Goal: Check status: Check status

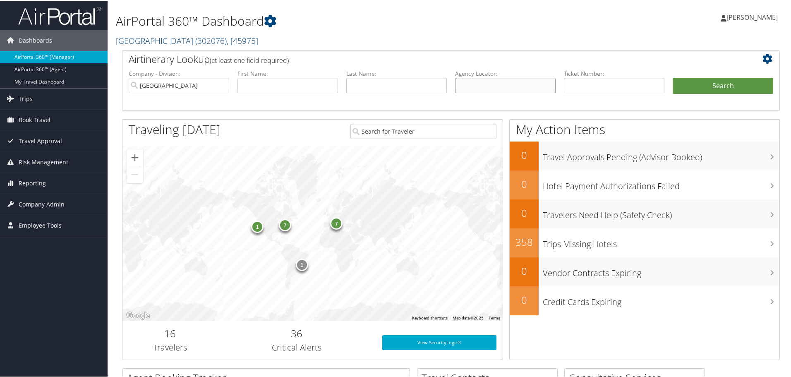
click at [469, 85] on input "text" at bounding box center [505, 84] width 101 height 15
drag, startPoint x: 485, startPoint y: 81, endPoint x: 498, endPoint y: 88, distance: 14.3
click at [485, 81] on input "text" at bounding box center [505, 84] width 101 height 15
paste input "otqtyi"
type input "otqtyi"
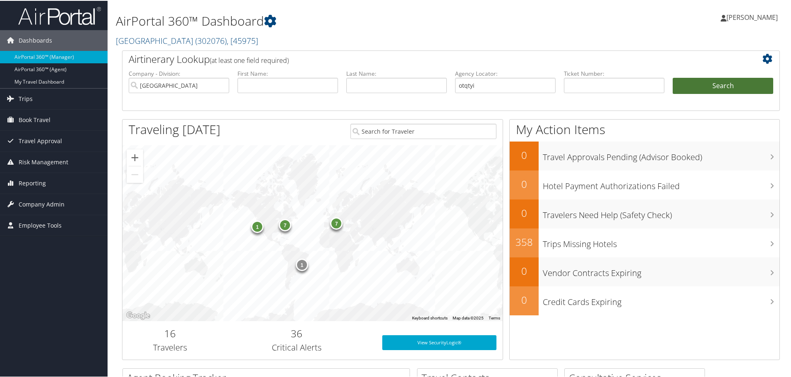
click at [736, 83] on button "Search" at bounding box center [723, 85] width 101 height 17
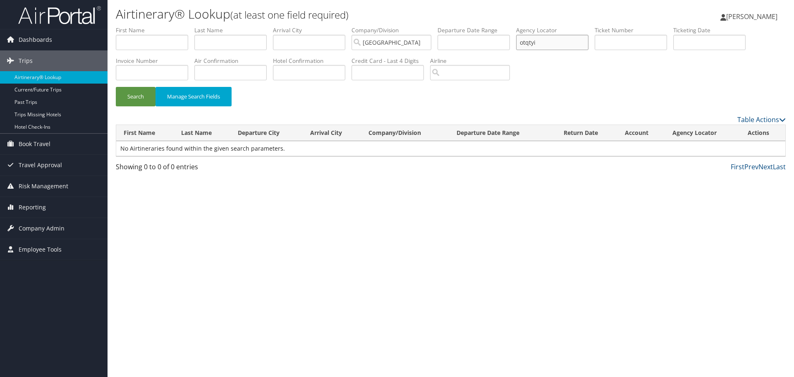
click at [530, 44] on input "otqtyi" at bounding box center [552, 42] width 72 height 15
type input "0tqtyi"
click at [138, 97] on button "Search" at bounding box center [136, 96] width 40 height 19
drag, startPoint x: 120, startPoint y: 148, endPoint x: 280, endPoint y: 156, distance: 160.7
click at [302, 145] on td "No Airtineraries found within the given search parameters." at bounding box center [450, 148] width 669 height 15
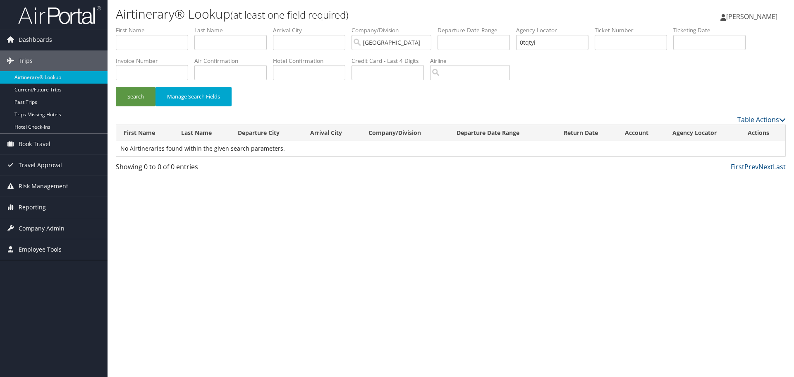
click at [186, 194] on div "Airtinerary® Lookup (at least one field required) Maggie Donnelly Maggie Donnel…" at bounding box center [451, 188] width 687 height 377
drag, startPoint x: 122, startPoint y: 146, endPoint x: 207, endPoint y: 171, distance: 88.6
click at [207, 171] on div "Table Actions Please wait. This may take a while depending on your search filte…" at bounding box center [451, 145] width 670 height 61
click at [180, 201] on div "Airtinerary® Lookup (at least one field required) Maggie Donnelly Maggie Donnel…" at bounding box center [451, 188] width 687 height 377
drag, startPoint x: 42, startPoint y: 228, endPoint x: 48, endPoint y: 234, distance: 7.9
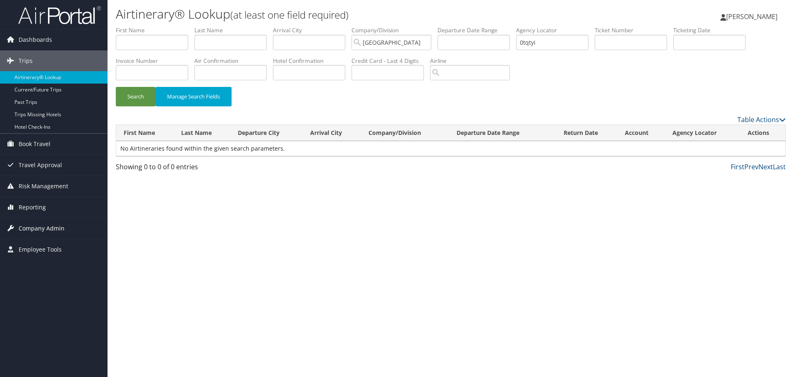
click at [42, 228] on span "Company Admin" at bounding box center [42, 228] width 46 height 21
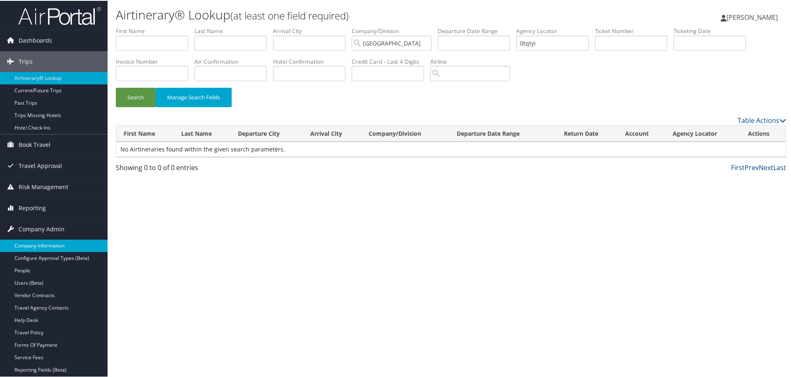
click at [44, 242] on link "Company Information" at bounding box center [54, 245] width 108 height 12
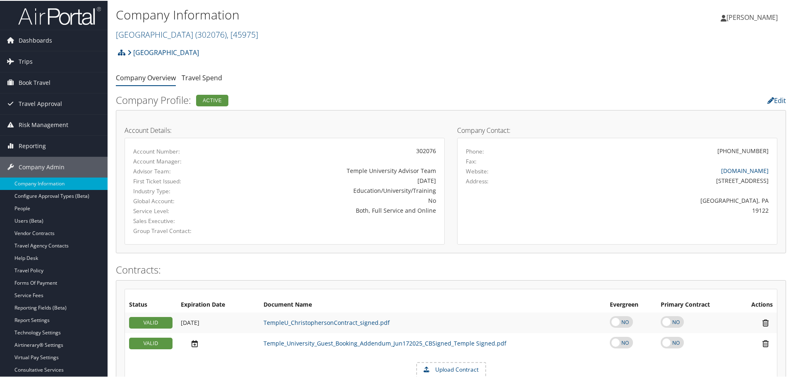
click at [60, 15] on img at bounding box center [59, 14] width 83 height 19
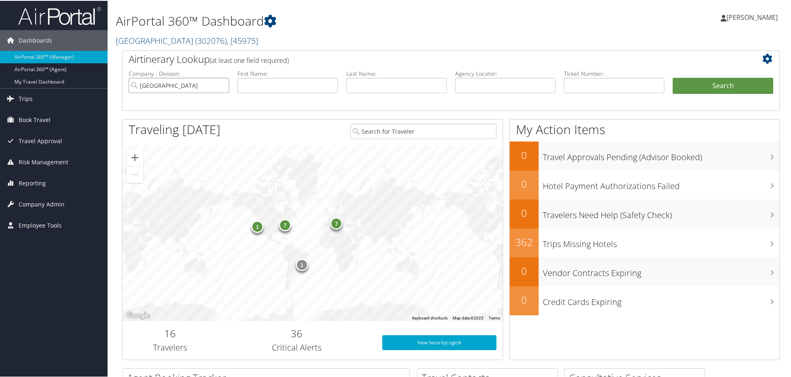
click at [223, 84] on input "[GEOGRAPHIC_DATA]" at bounding box center [179, 84] width 101 height 15
click at [469, 86] on input "text" at bounding box center [505, 84] width 101 height 15
paste input "CTN957"
type input "CTN957"
click at [25, 187] on span "Reporting" at bounding box center [32, 182] width 27 height 21
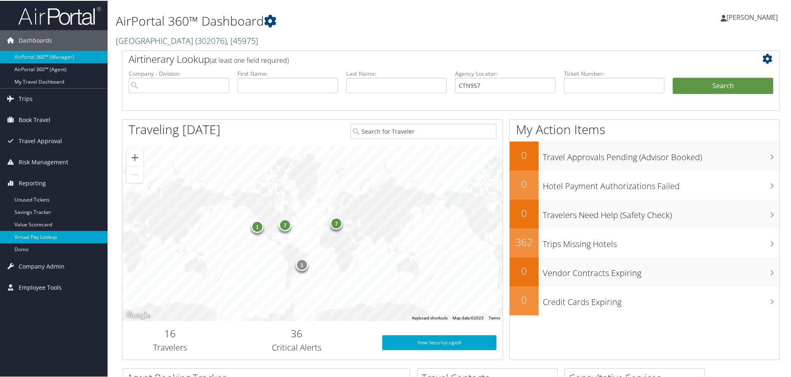
click at [28, 239] on link "Virtual Pay Lookup" at bounding box center [54, 236] width 108 height 12
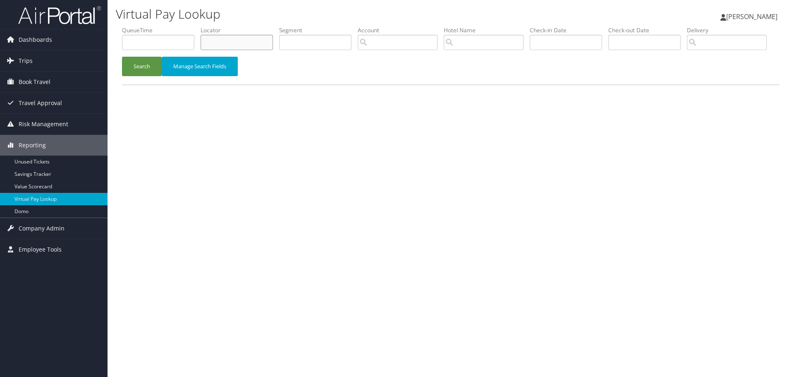
click at [247, 43] on input "text" at bounding box center [237, 42] width 72 height 15
paste input "CTN957"
type input "CTN957"
click at [150, 76] on button "Search" at bounding box center [142, 66] width 40 height 19
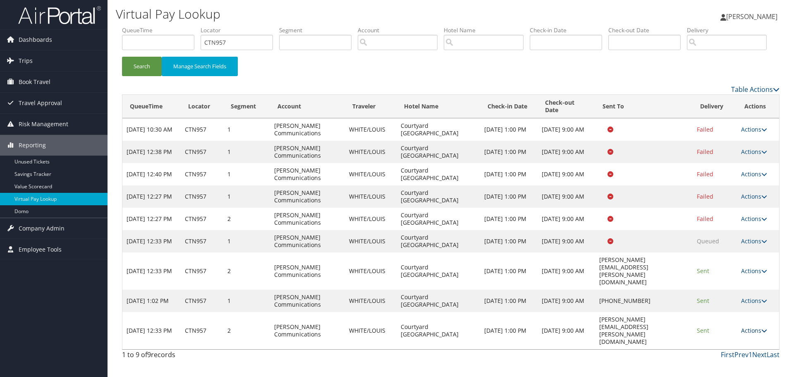
click at [753, 334] on link "Actions" at bounding box center [754, 330] width 26 height 8
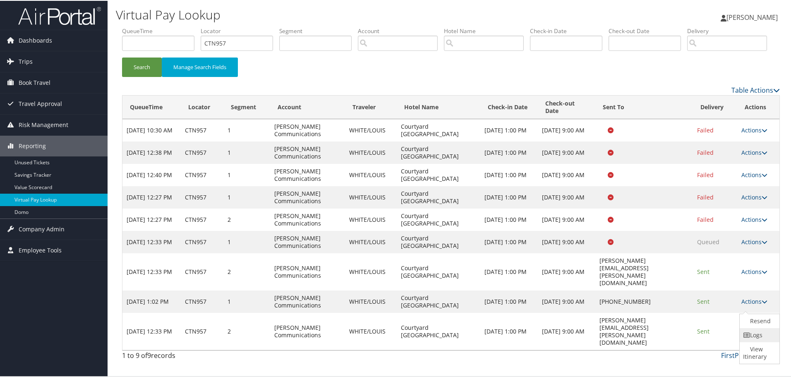
click at [763, 341] on link "Logs" at bounding box center [759, 334] width 38 height 14
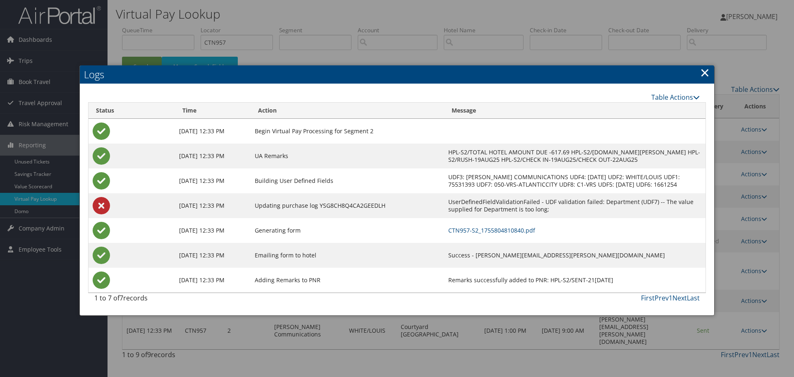
click at [41, 15] on div at bounding box center [397, 188] width 794 height 377
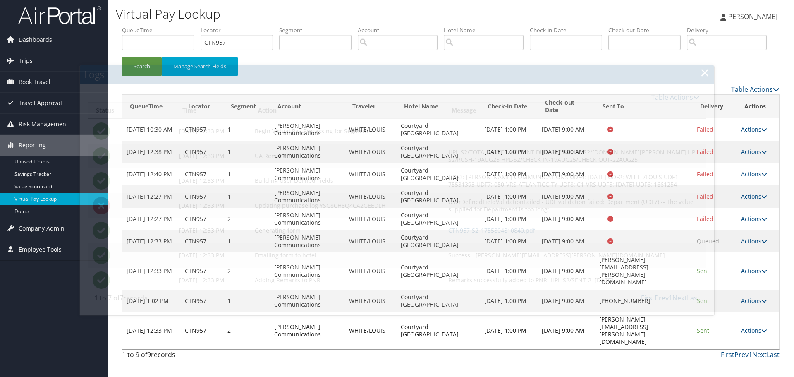
click at [41, 19] on img at bounding box center [59, 14] width 83 height 19
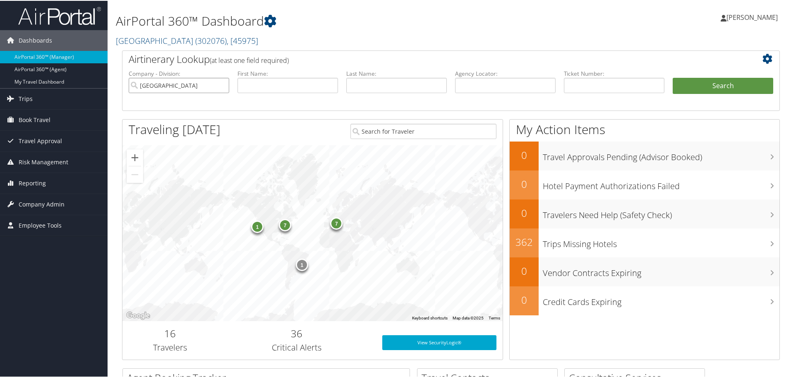
click at [220, 83] on input "[GEOGRAPHIC_DATA]" at bounding box center [179, 84] width 101 height 15
click at [503, 86] on input "text" at bounding box center [505, 84] width 101 height 15
paste input "CTN957"
type input "CTN957"
click at [709, 87] on button "Search" at bounding box center [723, 85] width 101 height 17
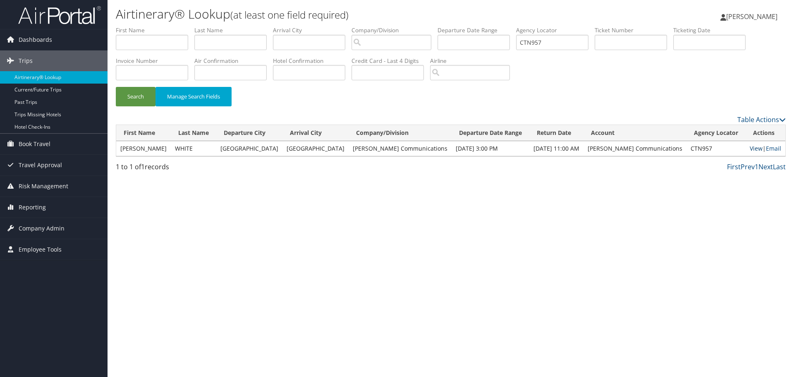
click at [751, 148] on link "View" at bounding box center [756, 148] width 13 height 8
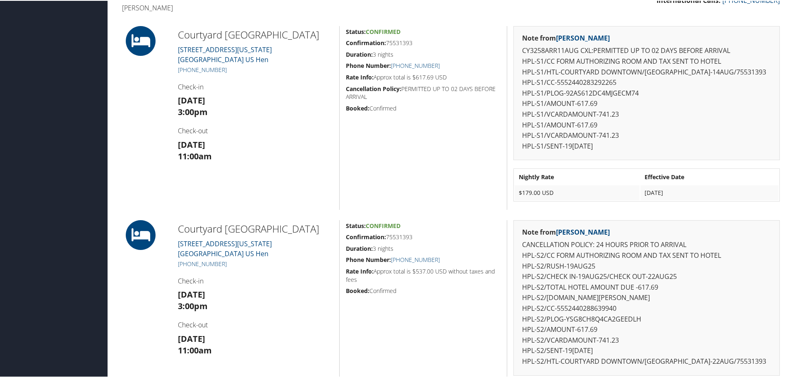
scroll to position [248, 0]
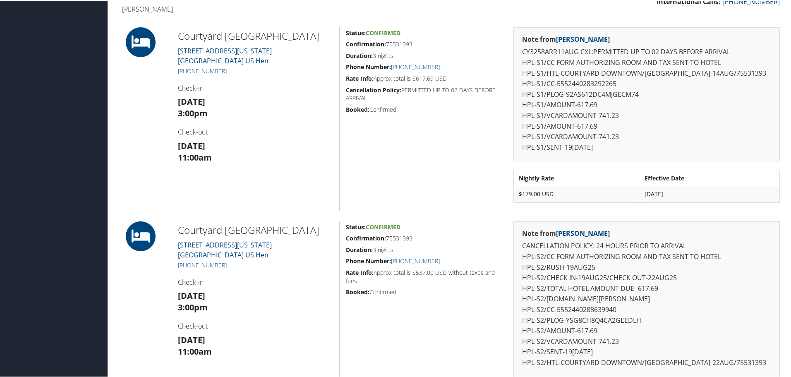
drag, startPoint x: 371, startPoint y: 109, endPoint x: 397, endPoint y: 110, distance: 26.1
click at [397, 110] on h5 "Booked: Confirmed" at bounding box center [423, 109] width 155 height 8
drag, startPoint x: 522, startPoint y: 49, endPoint x: 611, endPoint y: 149, distance: 133.9
click at [611, 149] on p "CY3258ARR11AUG CXL:PERMITTED UP TO 02 DAYS BEFORE ARRIVAL HPL-S1/CC FORM AUTHOR…" at bounding box center [646, 99] width 249 height 106
click at [419, 165] on div "Status: Confirmed Confirmation: 75531393 Duration: 3 nights Phone Number: +1 (6…" at bounding box center [423, 118] width 168 height 184
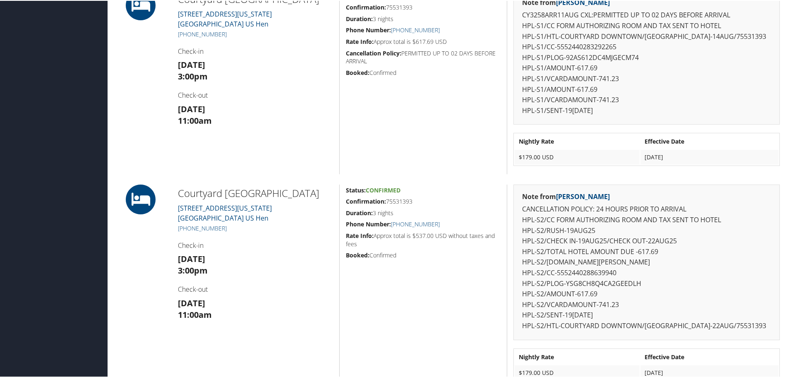
scroll to position [290, 0]
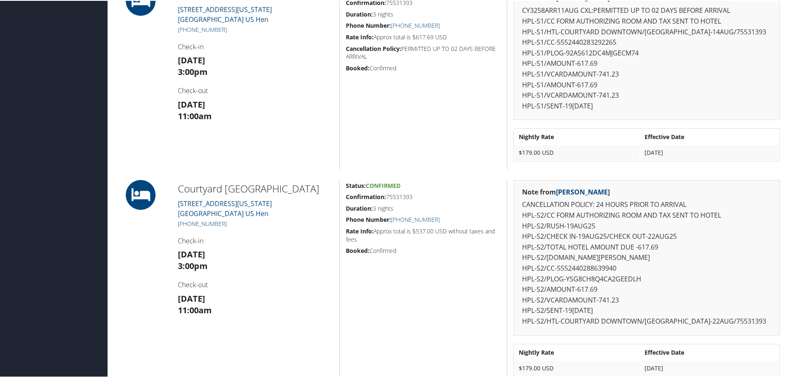
drag, startPoint x: 238, startPoint y: 224, endPoint x: 187, endPoint y: 223, distance: 50.9
click at [187, 223] on h5 "+1 (612) 333-4646" at bounding box center [255, 223] width 155 height 8
click at [253, 223] on h5 "+1 (612) 333-4646" at bounding box center [255, 223] width 155 height 8
drag, startPoint x: 235, startPoint y: 224, endPoint x: 186, endPoint y: 223, distance: 49.6
click at [186, 223] on h5 "+1 (612) 333-4646" at bounding box center [255, 223] width 155 height 8
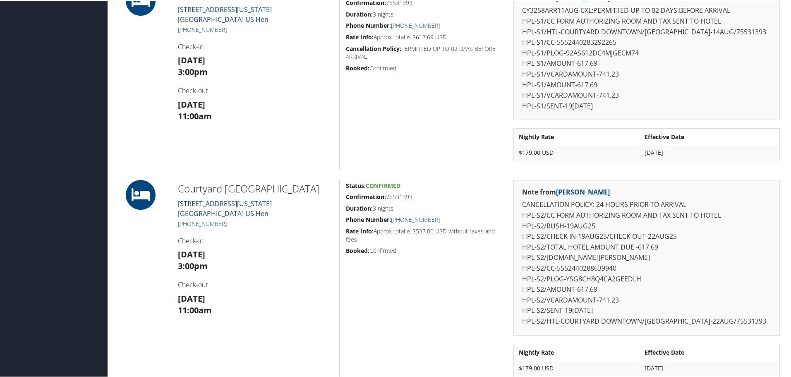
copy link "(612) 333-4646"
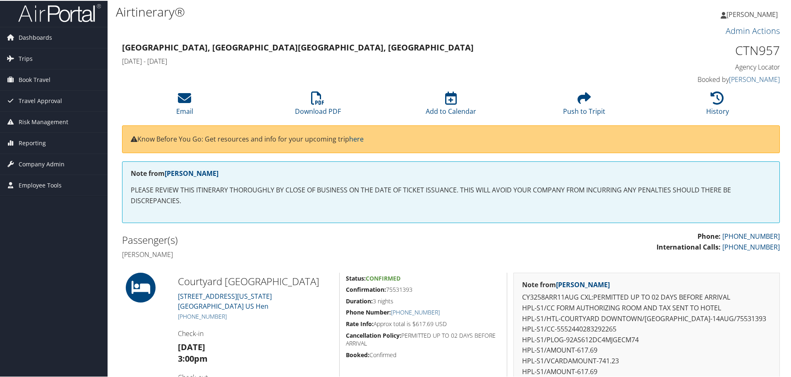
scroll to position [0, 0]
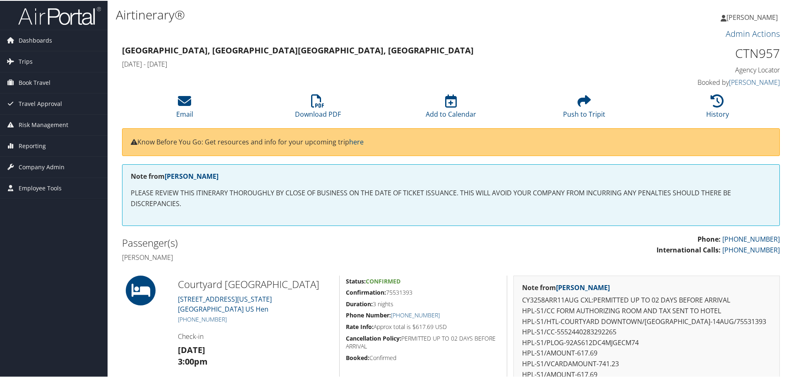
click at [122, 256] on h4 "Louis White" at bounding box center [283, 256] width 323 height 9
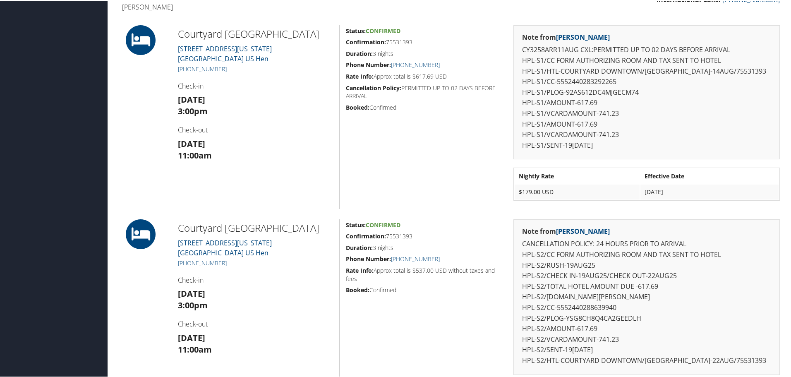
scroll to position [275, 0]
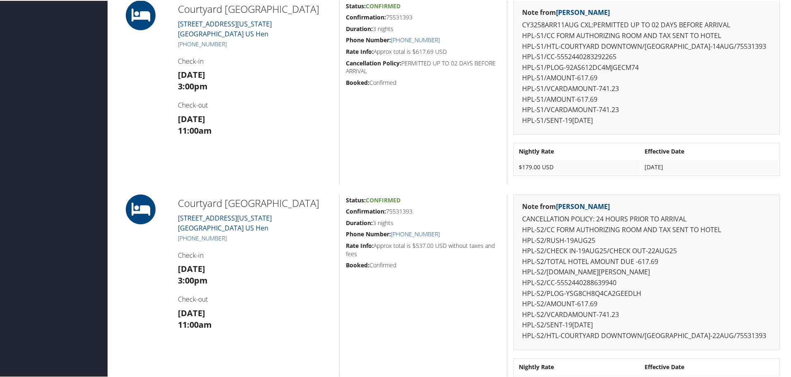
click at [182, 267] on strong "Tue 19 Aug" at bounding box center [191, 267] width 27 height 11
drag, startPoint x: 178, startPoint y: 265, endPoint x: 244, endPoint y: 266, distance: 65.4
click at [244, 266] on h3 "Tue 19 Aug 3:00pm" at bounding box center [255, 273] width 155 height 23
click at [186, 72] on strong "Mon 11 Aug" at bounding box center [191, 73] width 27 height 11
drag, startPoint x: 175, startPoint y: 73, endPoint x: 228, endPoint y: 84, distance: 54.8
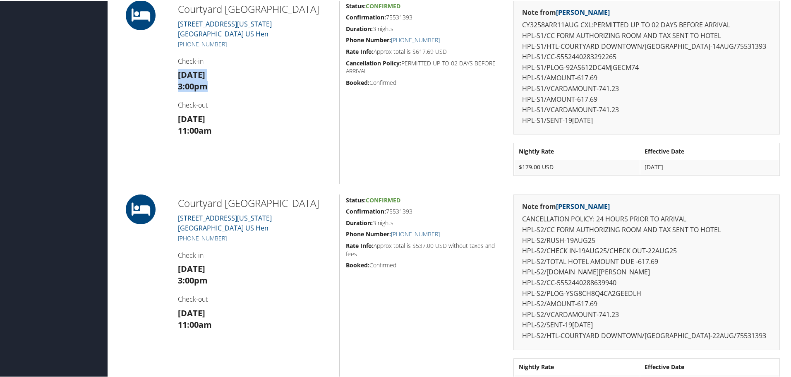
click at [231, 83] on div "Courtyard Downtown Marriott 1500 WASHINGTON AVE SOUTH Minneapolis MN 55454 US H…" at bounding box center [256, 92] width 168 height 184
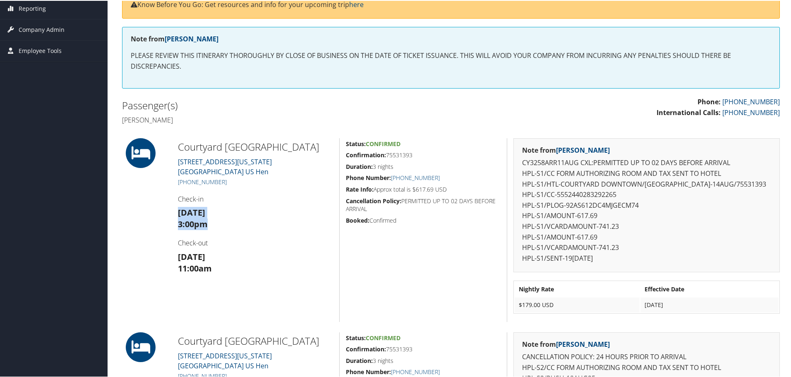
scroll to position [27, 0]
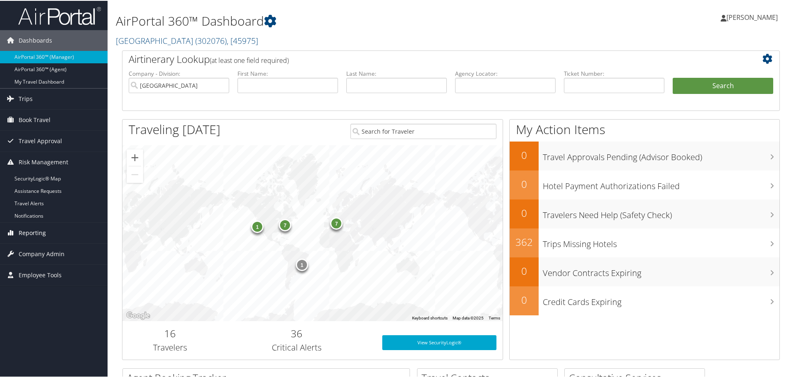
click at [40, 236] on span "Reporting" at bounding box center [32, 232] width 27 height 21
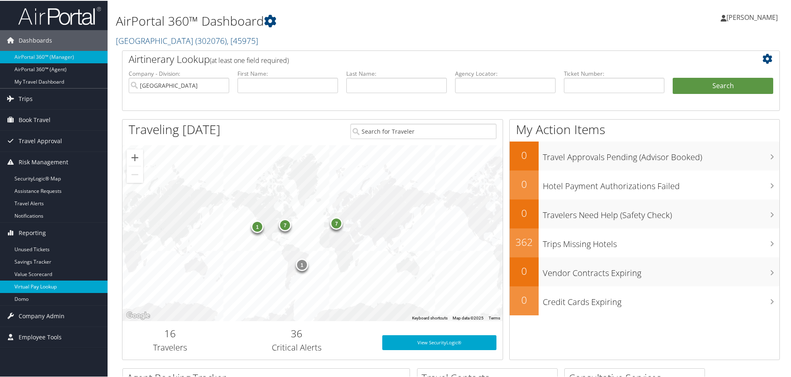
click at [35, 290] on link "Virtual Pay Lookup" at bounding box center [54, 286] width 108 height 12
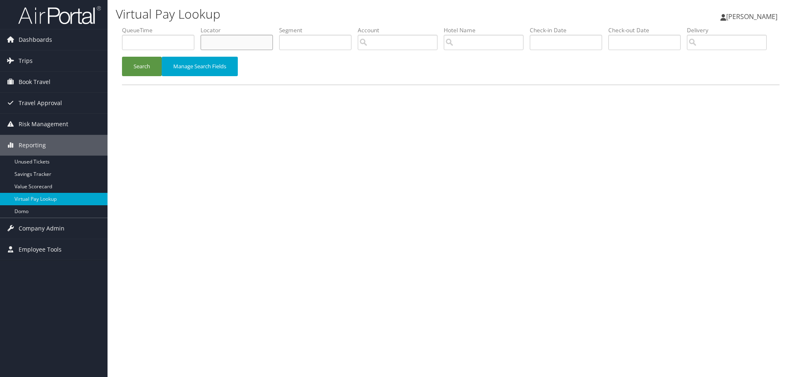
click at [239, 38] on input "text" at bounding box center [237, 42] width 72 height 15
paste input "CTN957"
type input "CTN957"
click at [154, 76] on button "Search" at bounding box center [142, 66] width 40 height 19
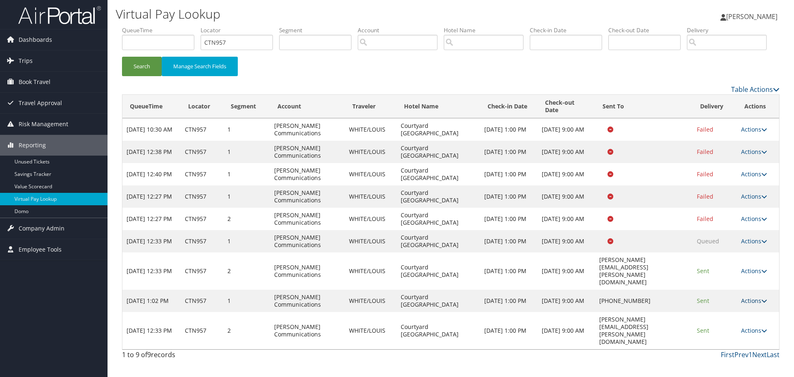
click at [753, 304] on link "Actions" at bounding box center [754, 301] width 26 height 8
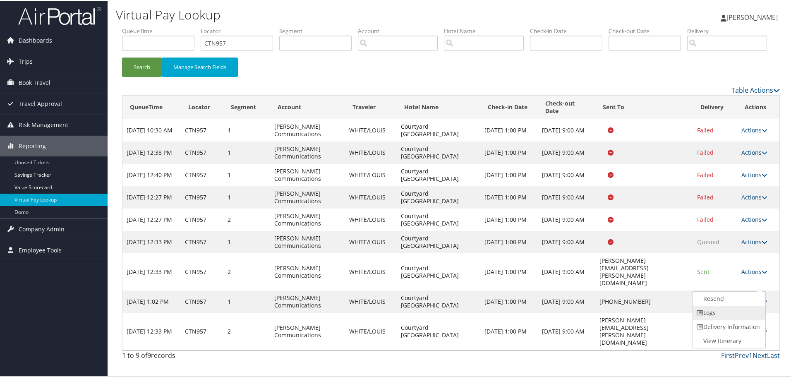
click at [714, 319] on link "Logs" at bounding box center [728, 312] width 71 height 14
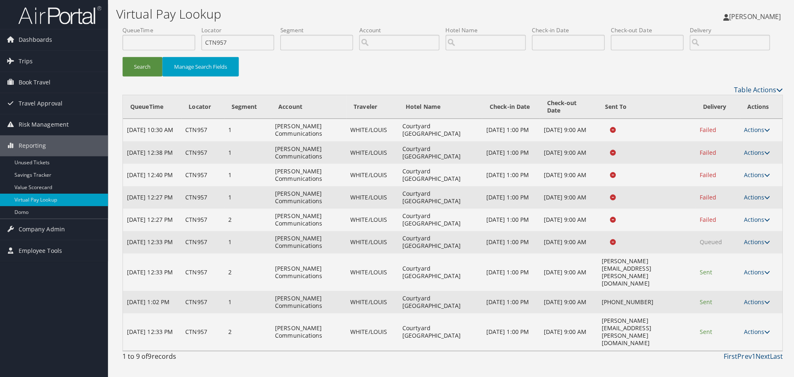
scroll to position [0, 0]
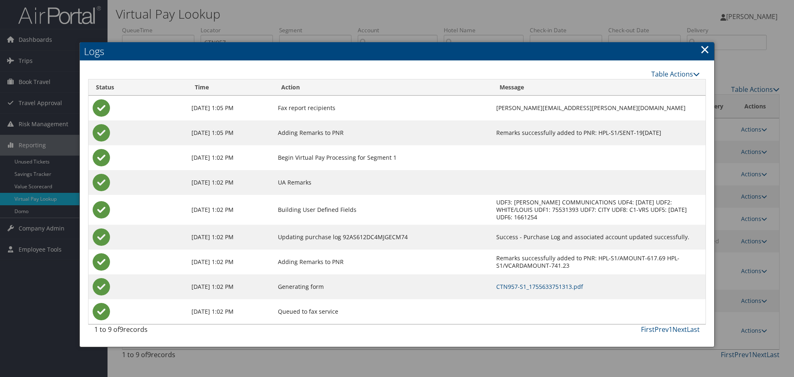
click at [704, 47] on link "×" at bounding box center [705, 49] width 10 height 17
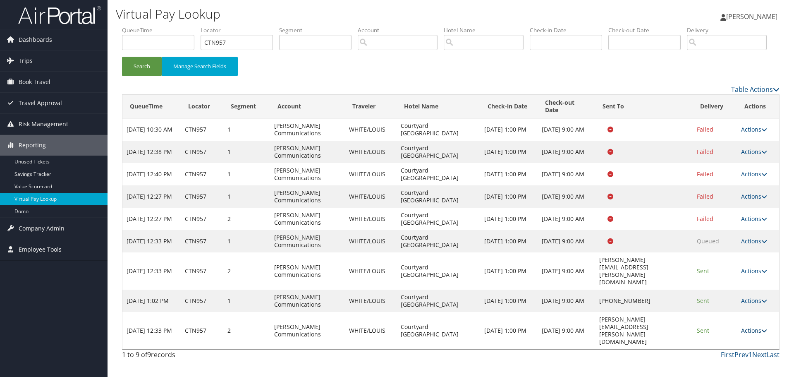
click at [757, 334] on link "Actions" at bounding box center [754, 330] width 26 height 8
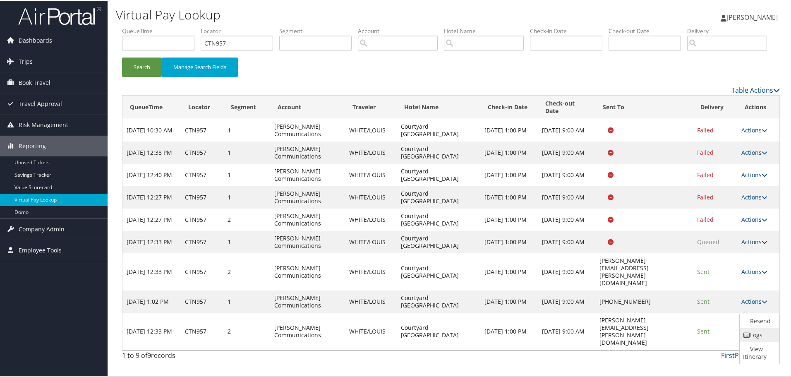
click at [752, 341] on link "Logs" at bounding box center [759, 334] width 38 height 14
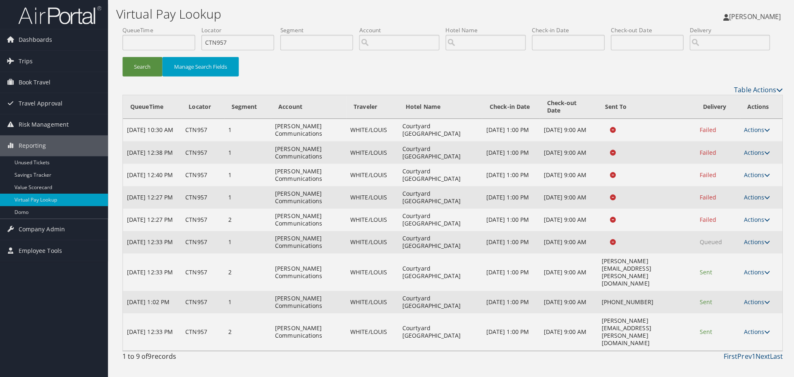
scroll to position [0, 0]
